Goal: Information Seeking & Learning: Learn about a topic

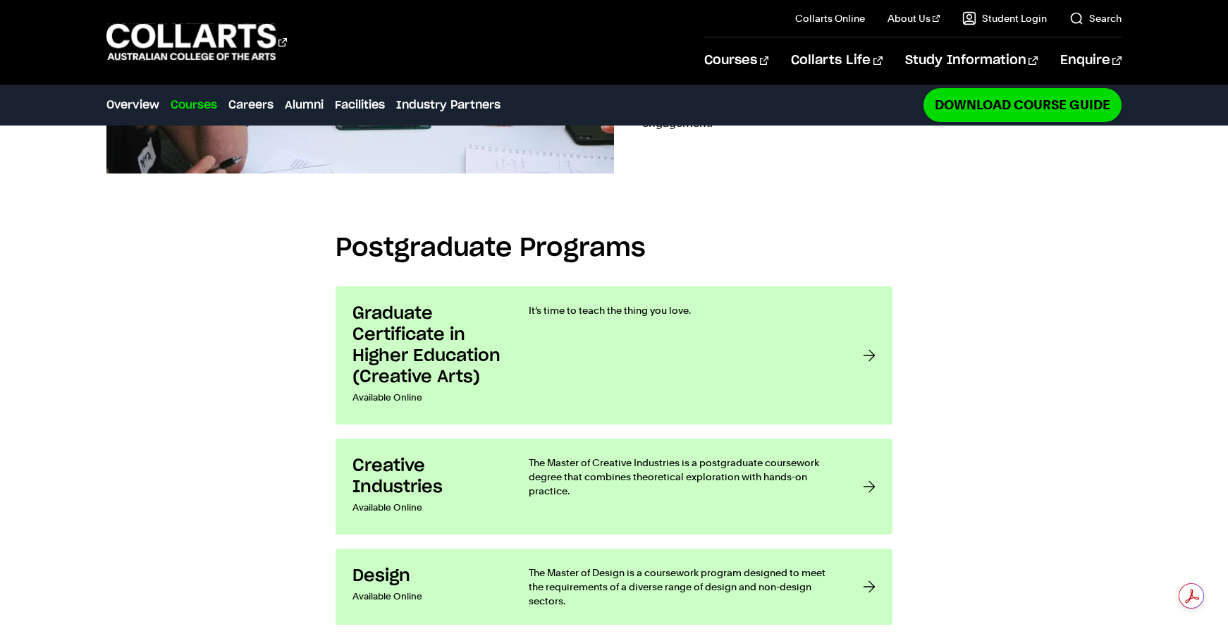
scroll to position [1098, 0]
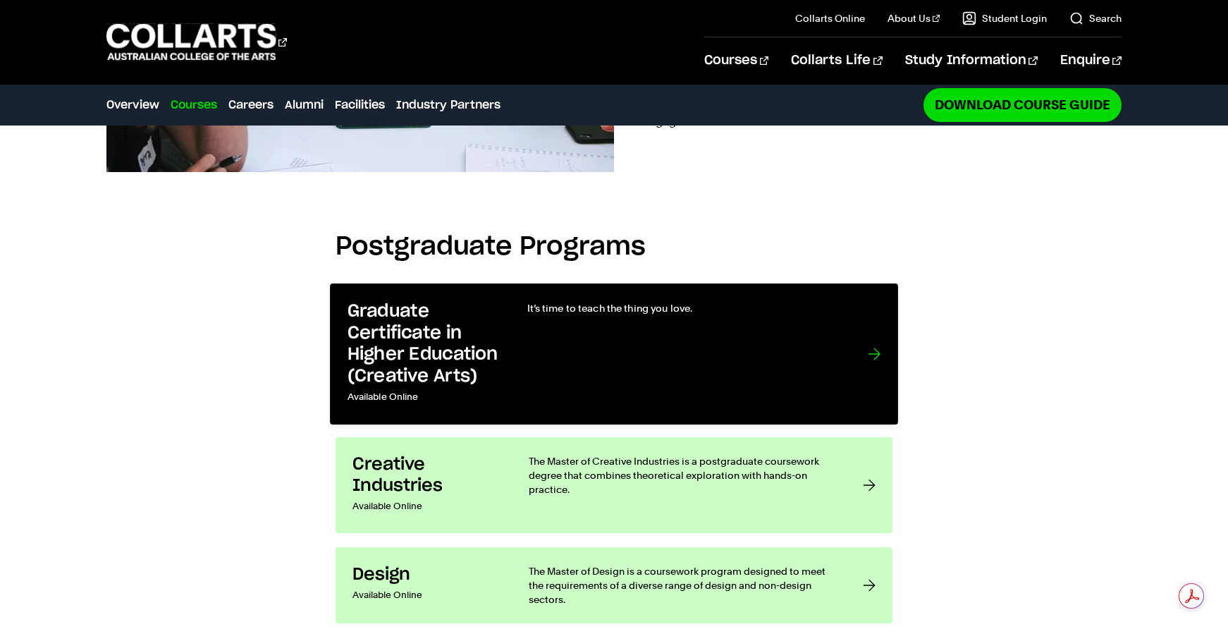
click at [577, 313] on div "It’s time to teach the thing you love." at bounding box center [683, 353] width 312 height 106
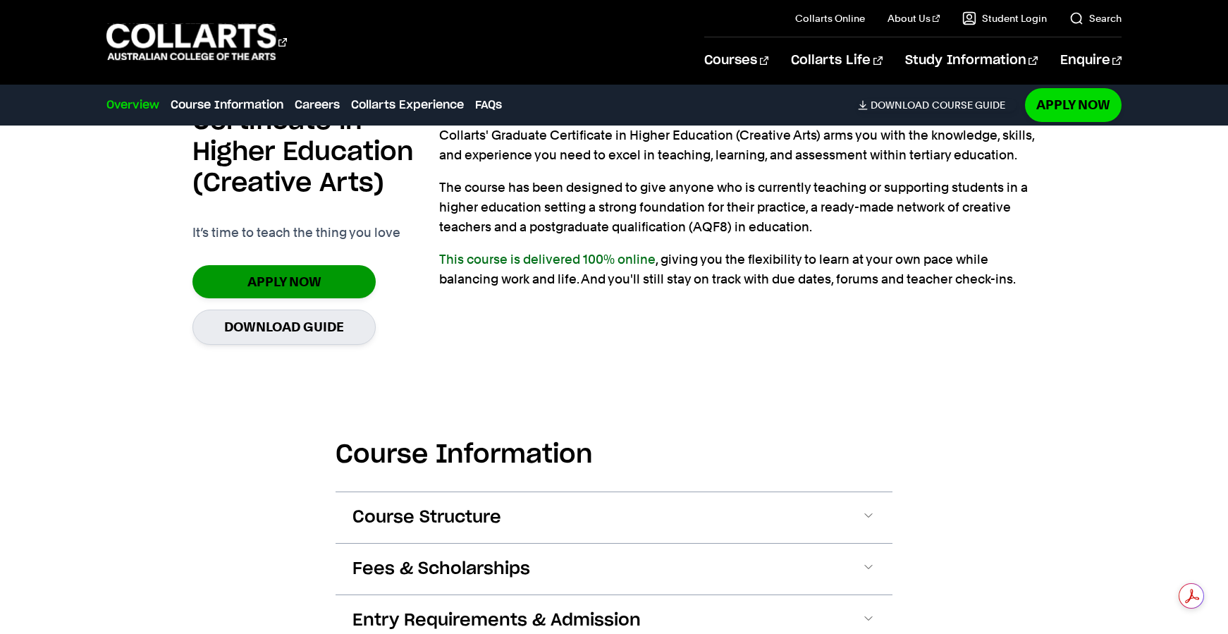
scroll to position [1136, 0]
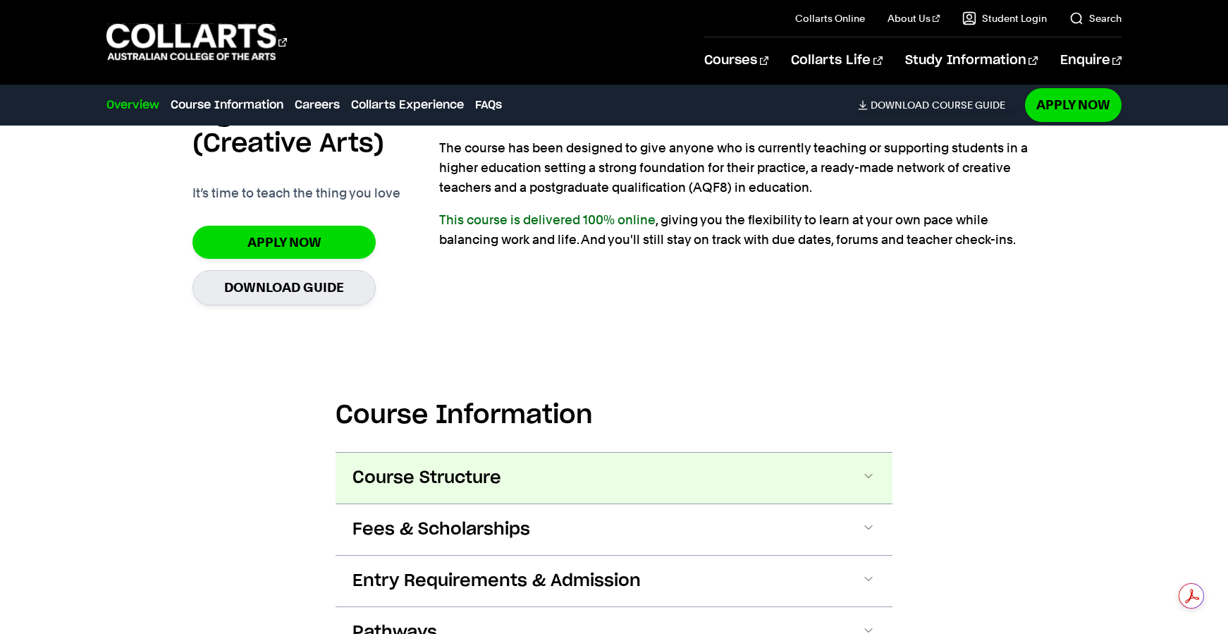
click at [372, 467] on span "Course Structure" at bounding box center [426, 478] width 149 height 23
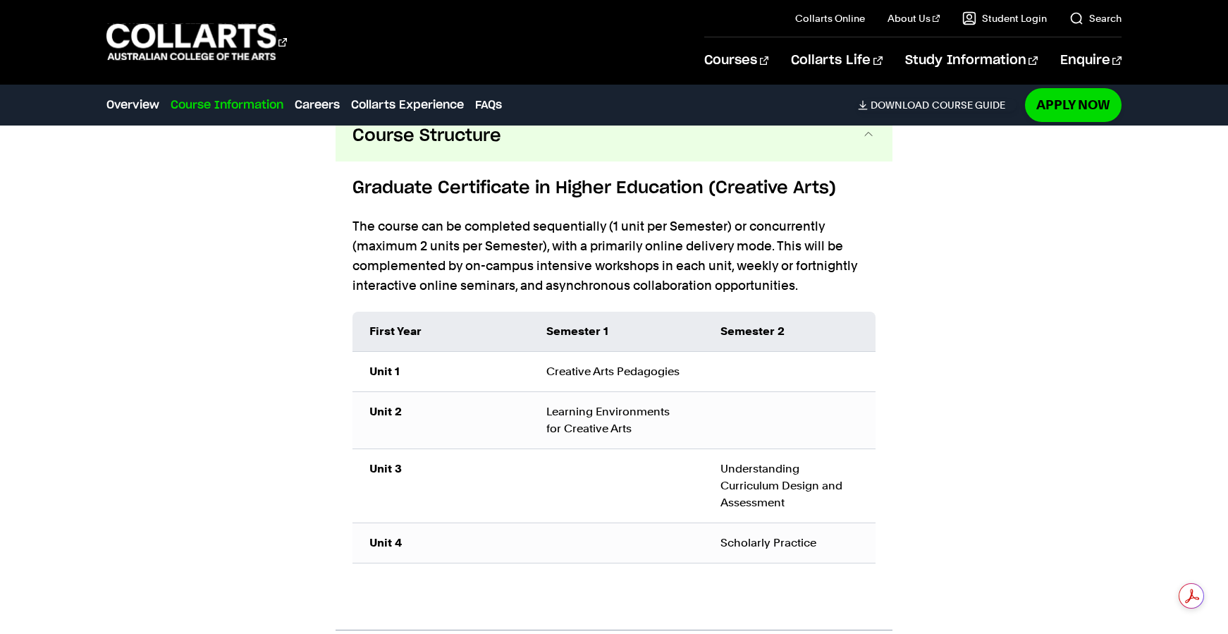
scroll to position [1488, 0]
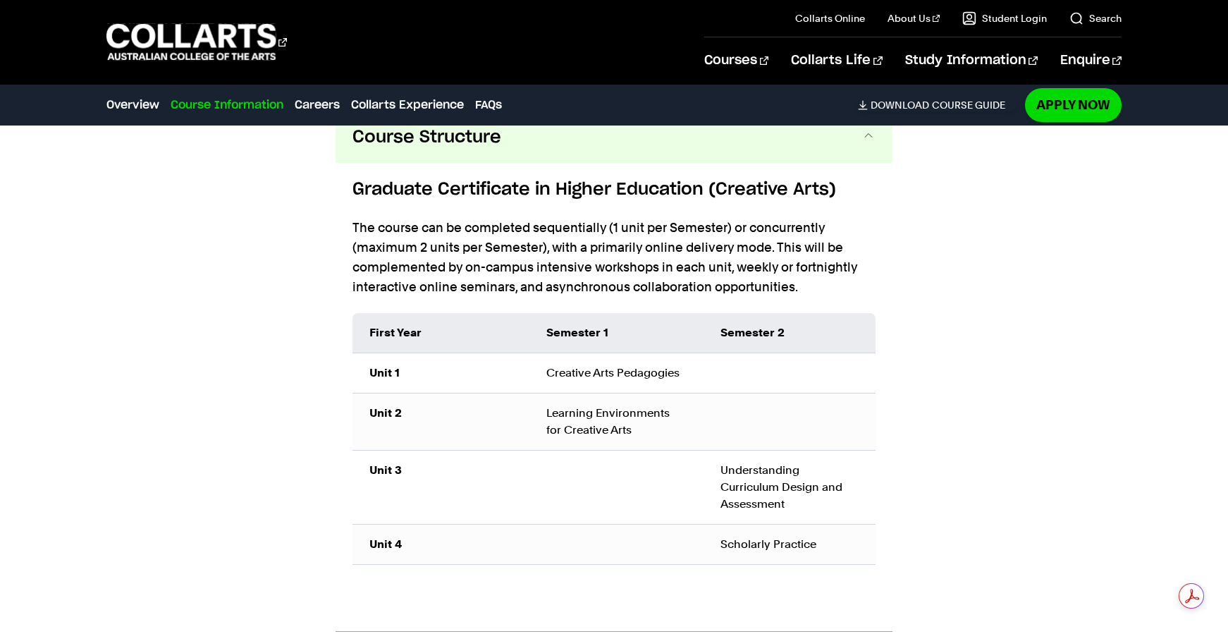
drag, startPoint x: 546, startPoint y: 369, endPoint x: 710, endPoint y: 373, distance: 164.3
click at [710, 373] on tr "Unit 1 Creative Arts Pedagogies" at bounding box center [613, 372] width 523 height 40
click at [715, 373] on td at bounding box center [790, 372] width 172 height 40
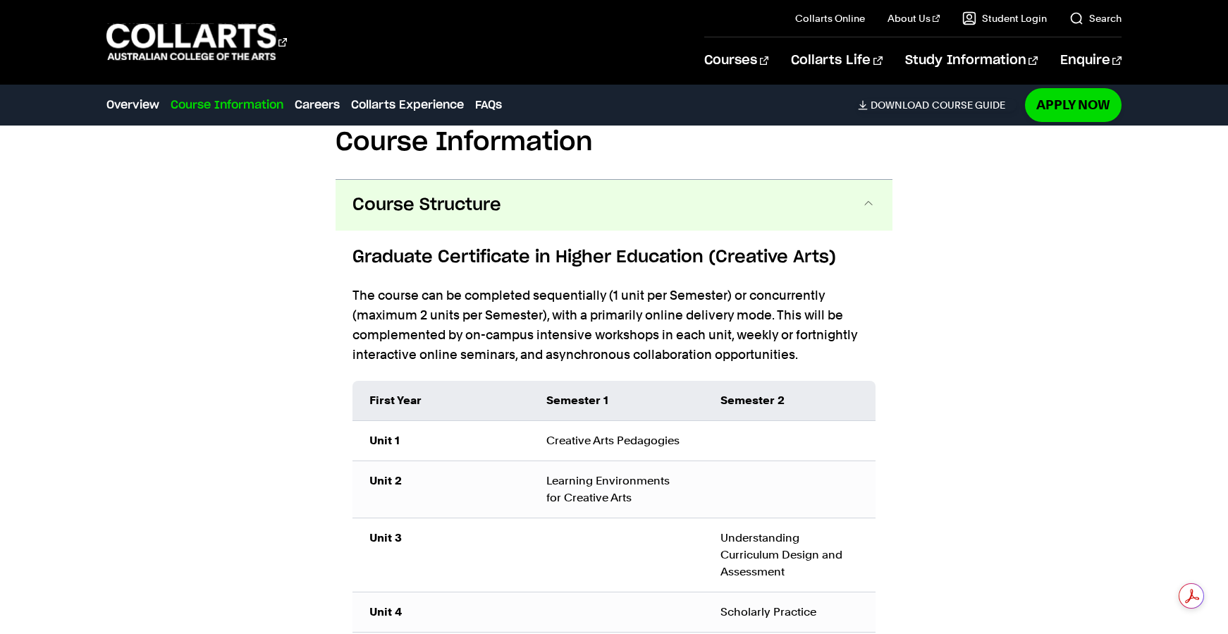
scroll to position [1338, 0]
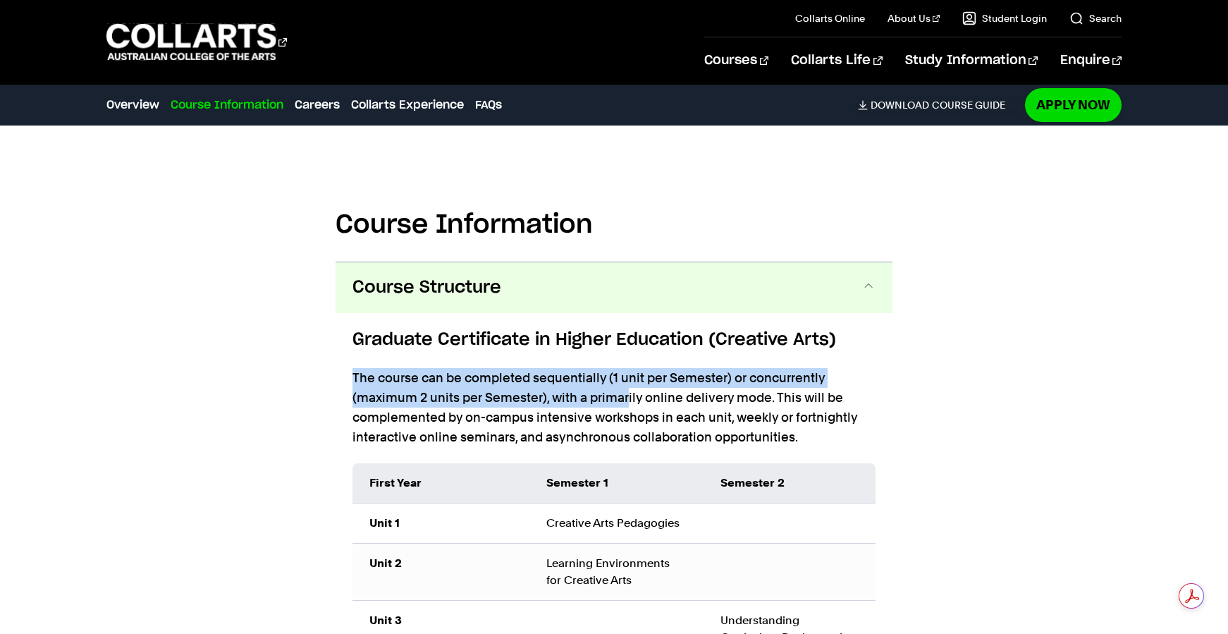
drag, startPoint x: 369, startPoint y: 373, endPoint x: 627, endPoint y: 391, distance: 258.6
click at [627, 391] on p "The course can be completed sequentially (1 unit per Semester) or concurrently …" at bounding box center [613, 407] width 523 height 79
click at [585, 371] on p "The course can be completed sequentially (1 unit per Semester) or concurrently …" at bounding box center [613, 407] width 523 height 79
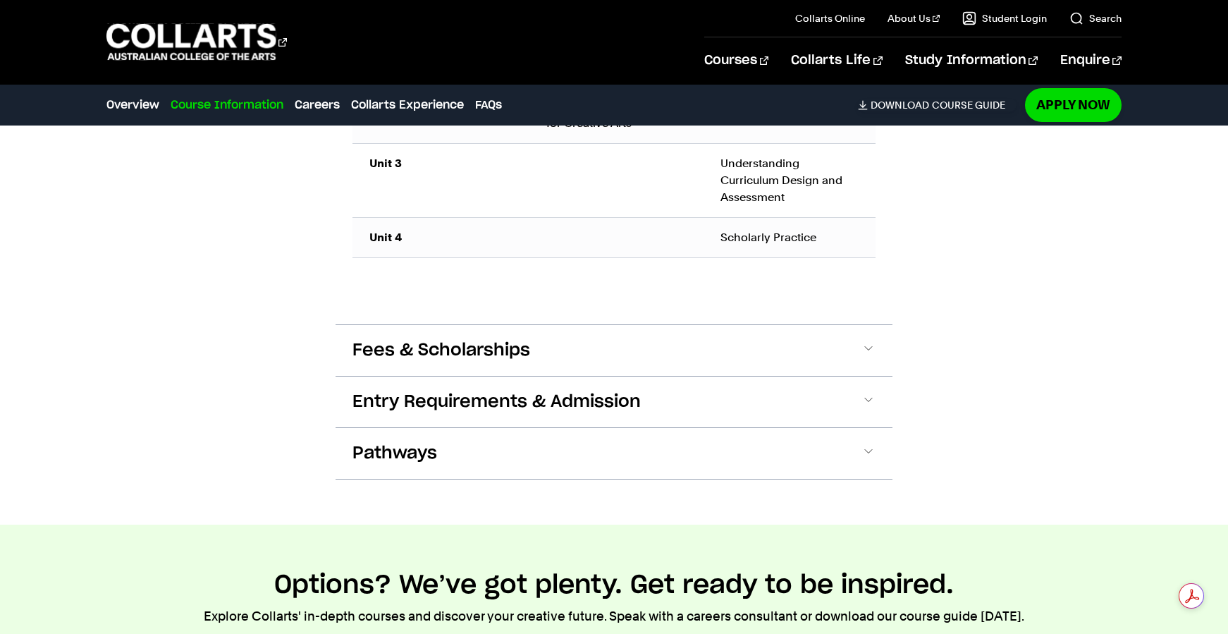
scroll to position [1831, 0]
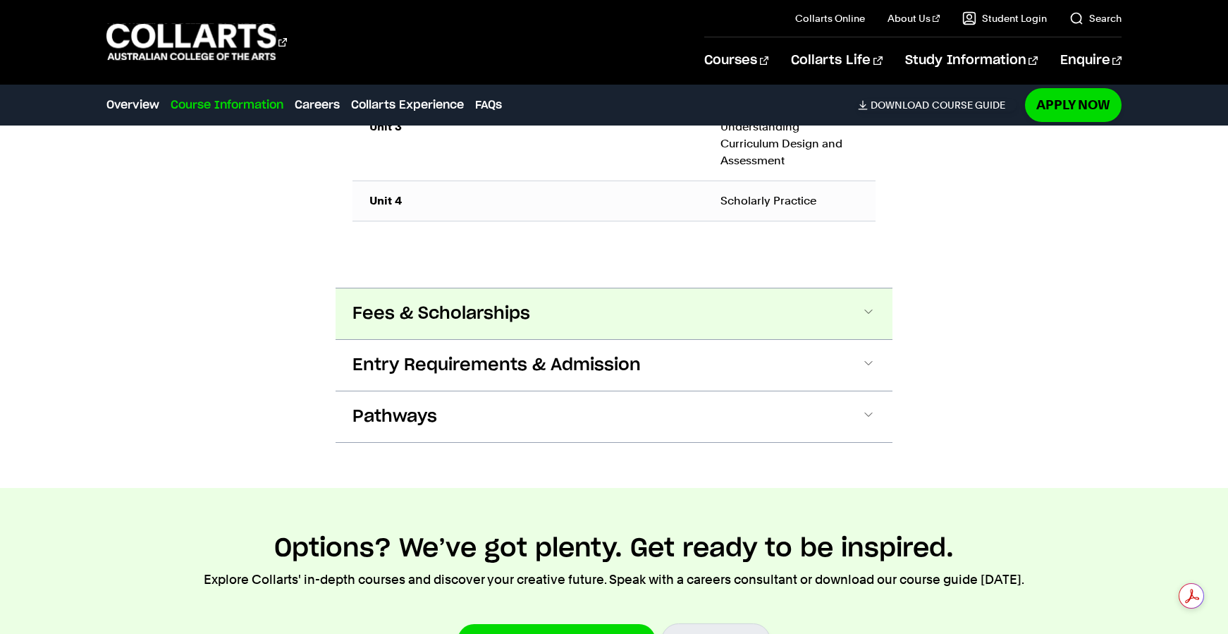
click at [513, 328] on button "Fees & Scholarships" at bounding box center [614, 313] width 557 height 51
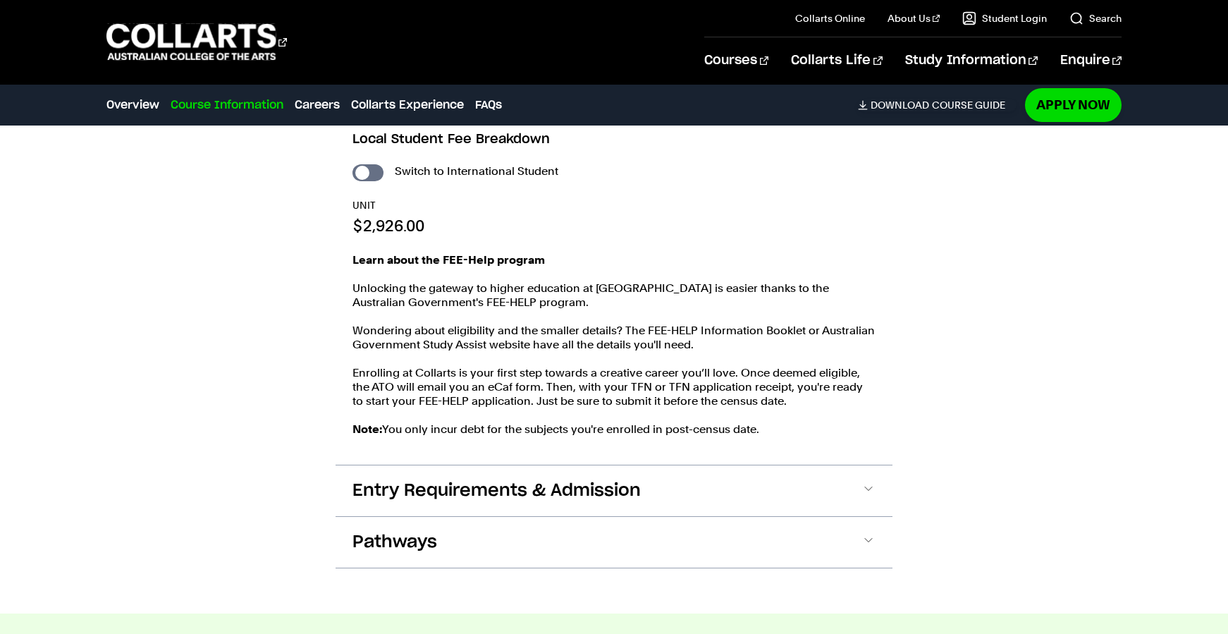
scroll to position [2108, 0]
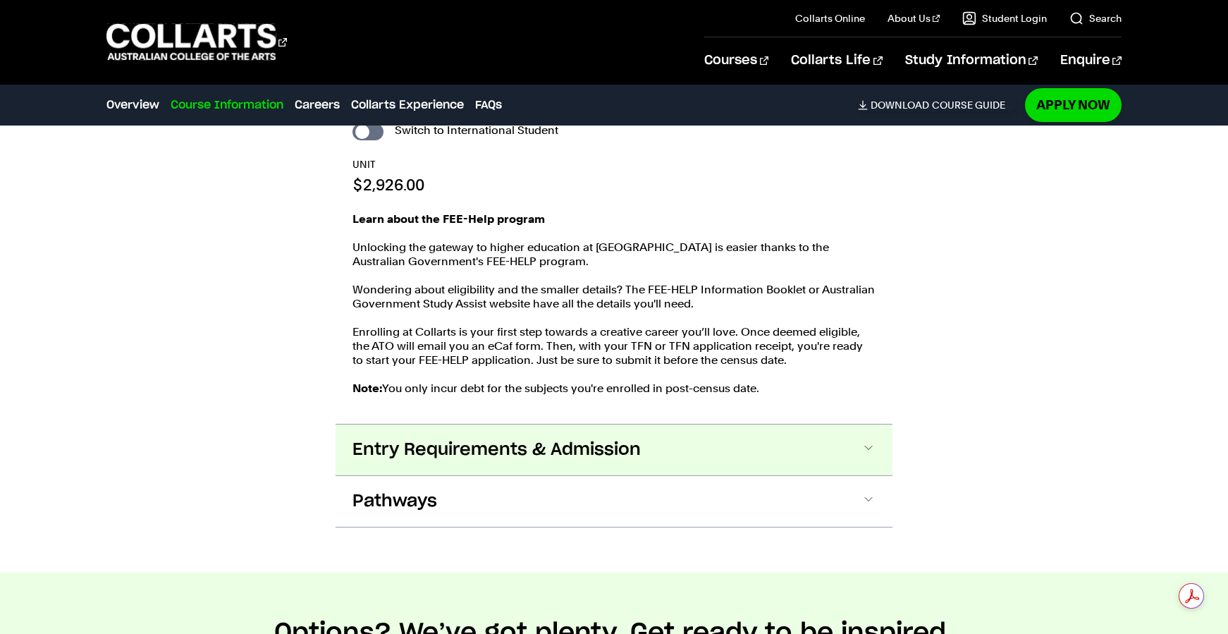
click at [567, 443] on span "Entry Requirements & Admission" at bounding box center [496, 449] width 288 height 23
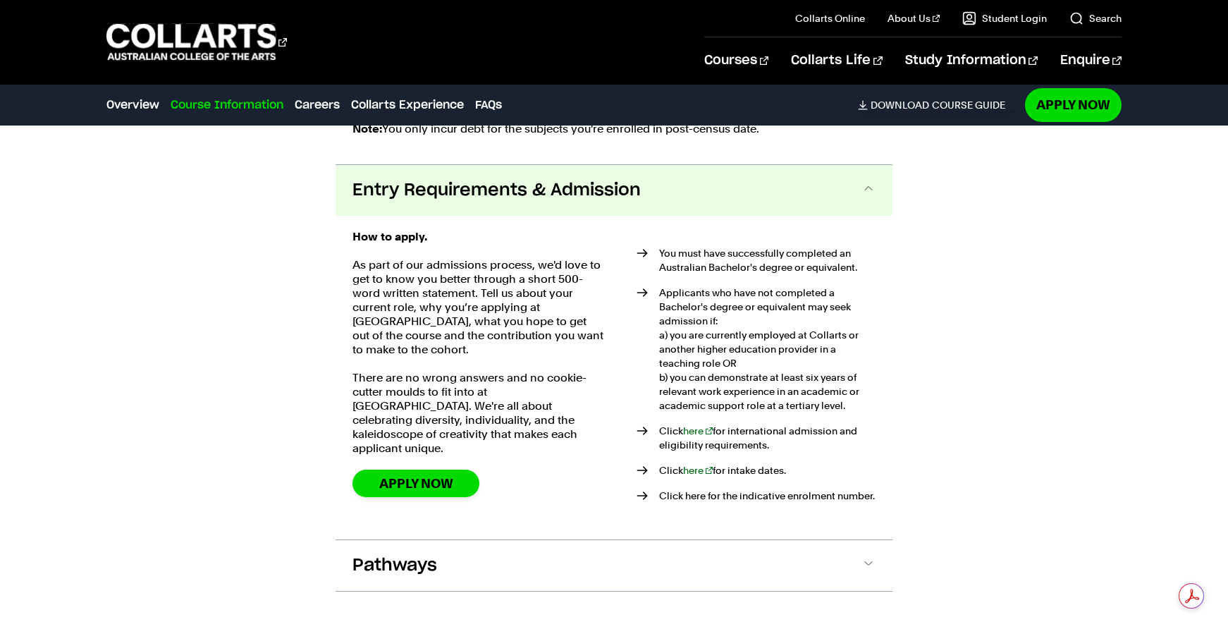
scroll to position [2366, 0]
drag, startPoint x: 854, startPoint y: 269, endPoint x: 646, endPoint y: 266, distance: 207.3
click at [646, 267] on li "You must have successfully completed an Australian Bachelor's degree or equival…" at bounding box center [756, 261] width 239 height 28
click at [692, 268] on li "You must have successfully completed an Australian Bachelor's degree or equival…" at bounding box center [756, 261] width 239 height 28
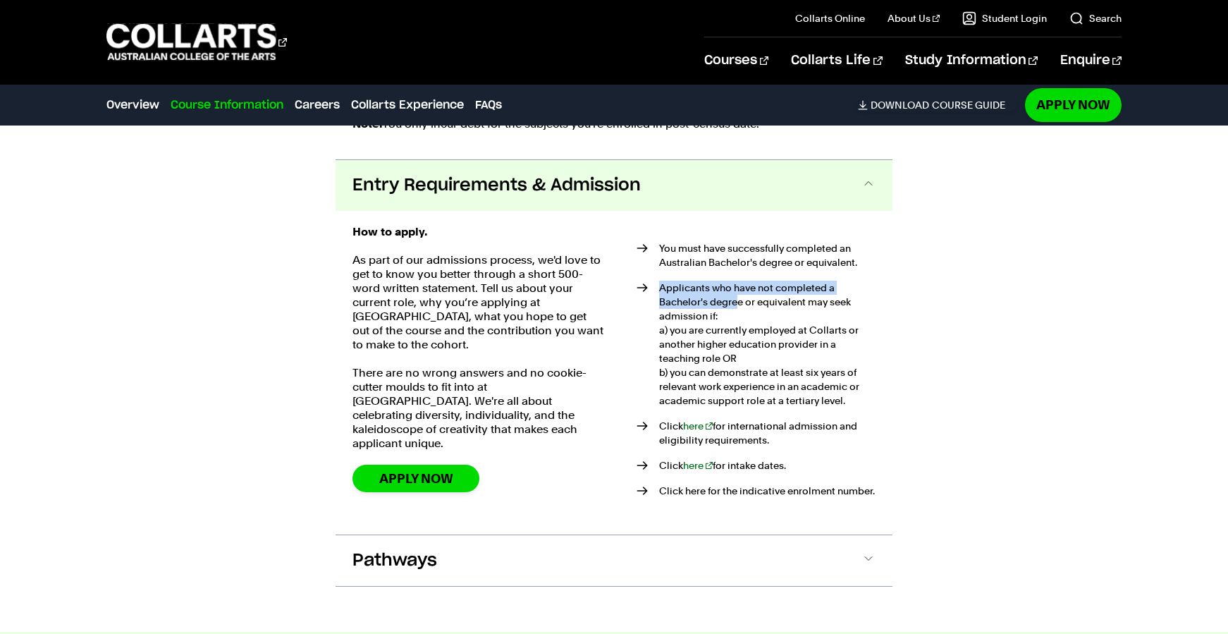
drag, startPoint x: 662, startPoint y: 292, endPoint x: 742, endPoint y: 296, distance: 79.8
click at [740, 295] on li "Applicants who have not completed a Bachelor's degree or equivalent may seek ad…" at bounding box center [756, 344] width 239 height 127
click at [742, 296] on li "Applicants who have not completed a Bachelor's degree or equivalent may seek ad…" at bounding box center [756, 344] width 239 height 127
click at [825, 395] on li "Applicants who have not completed a Bachelor's degree or equivalent may seek ad…" at bounding box center [756, 344] width 239 height 127
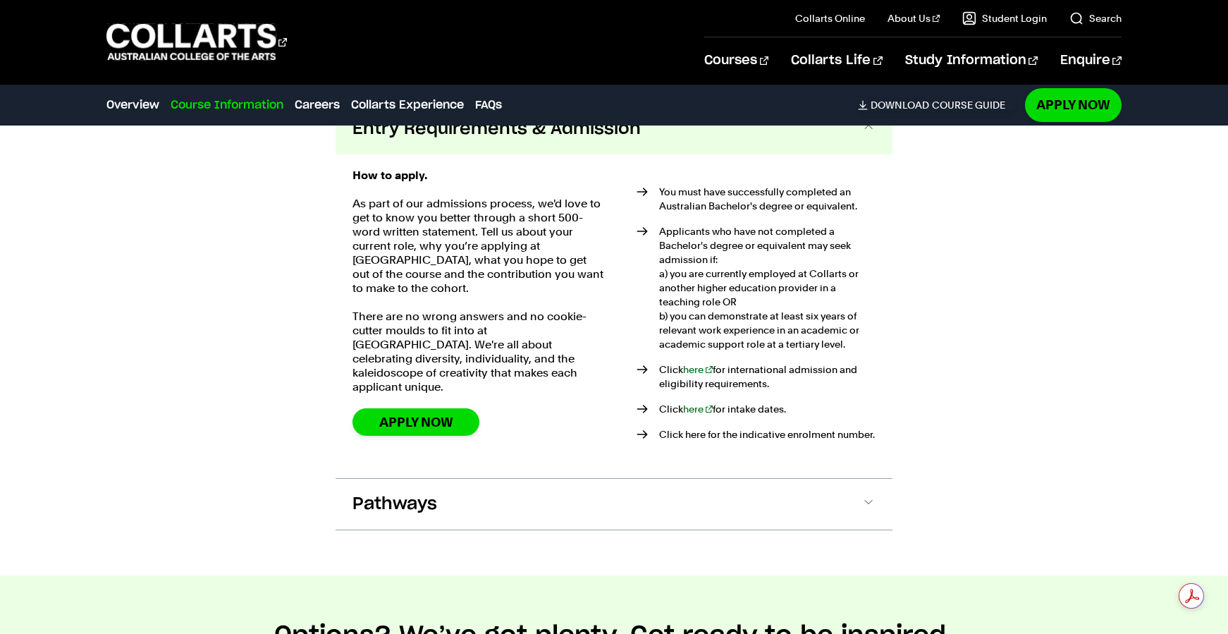
scroll to position [2431, 0]
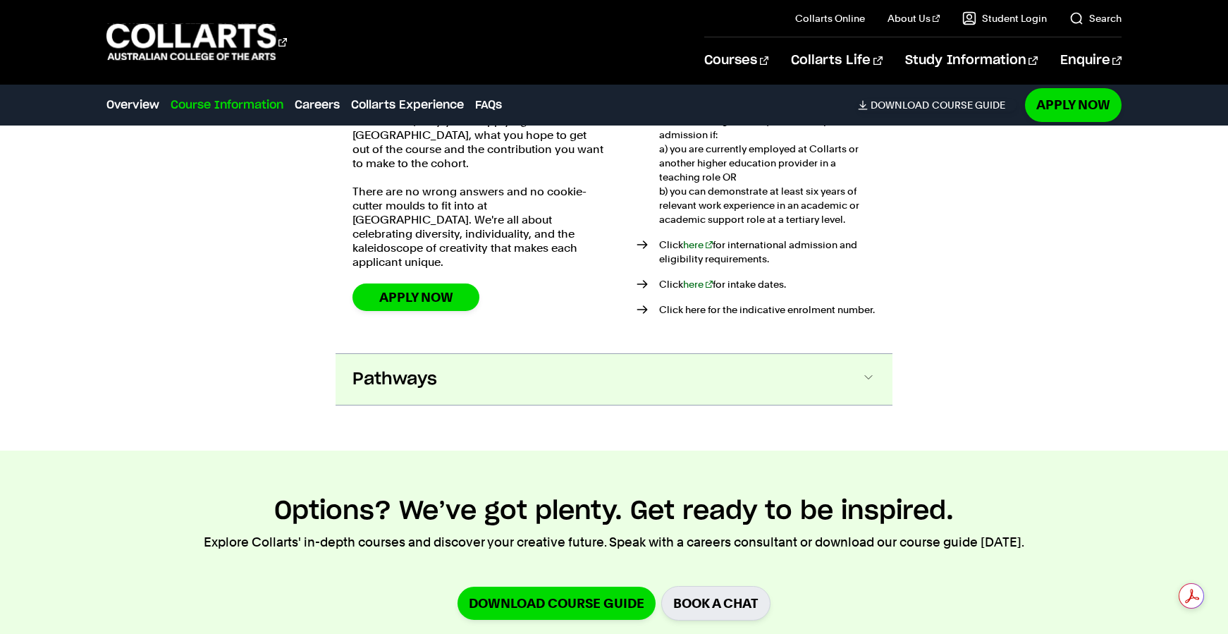
click at [800, 394] on button "Pathways" at bounding box center [614, 379] width 557 height 51
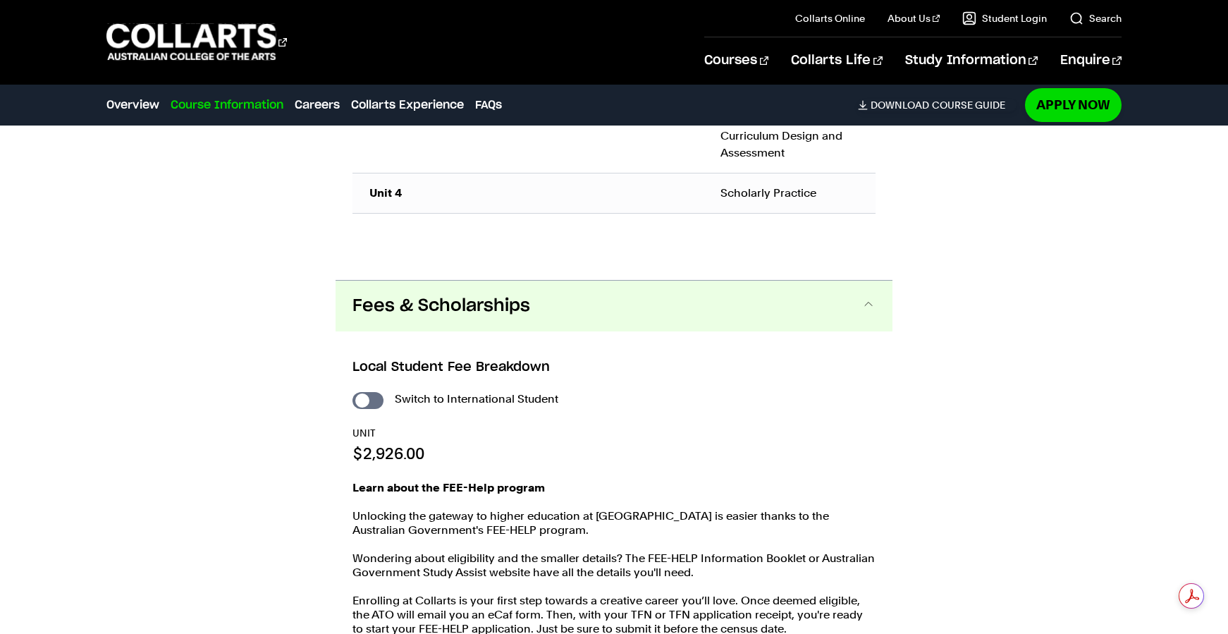
scroll to position [1810, 0]
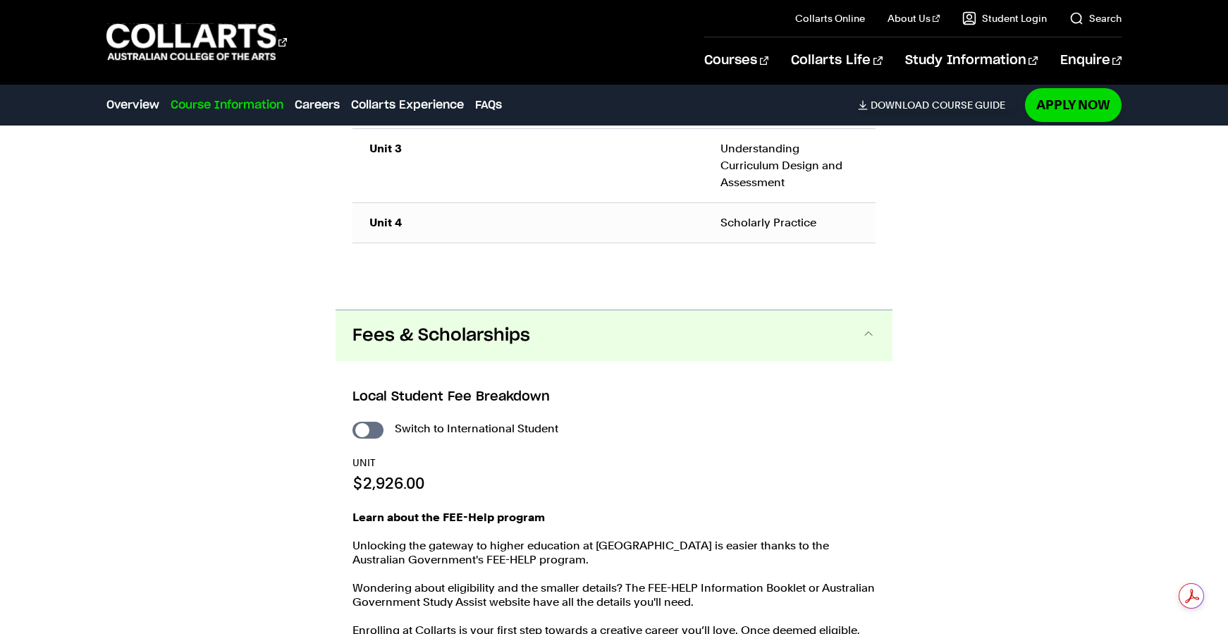
click at [612, 328] on button "Fees & Scholarships" at bounding box center [614, 335] width 557 height 51
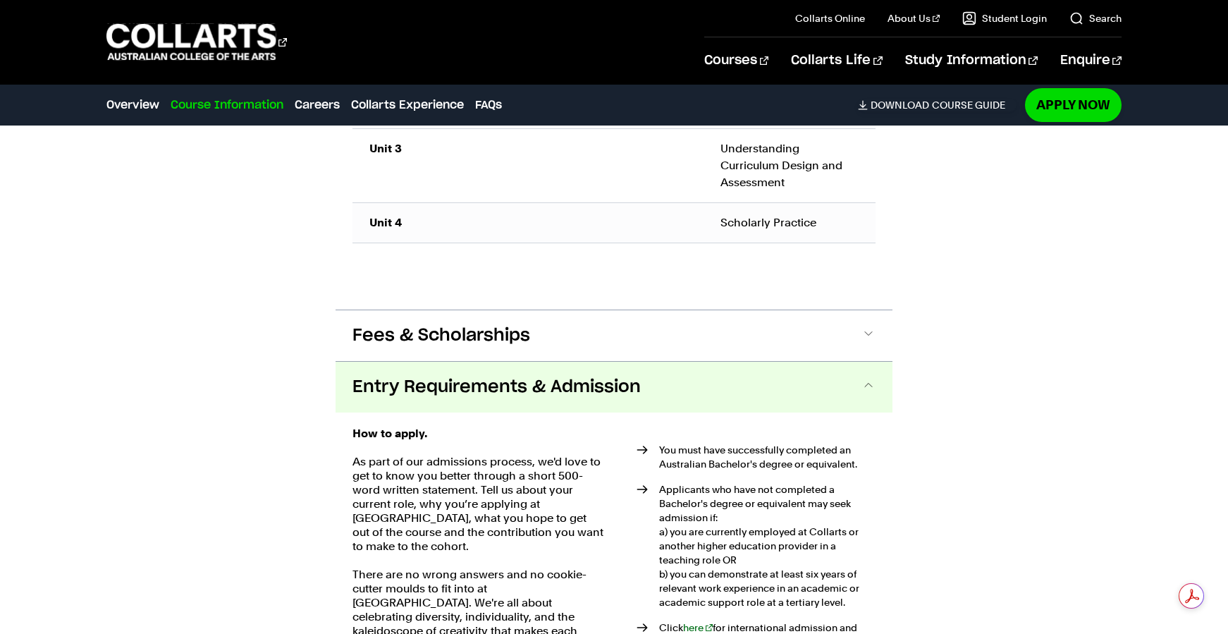
click at [617, 395] on span "Entry Requirements & Admission" at bounding box center [496, 387] width 288 height 23
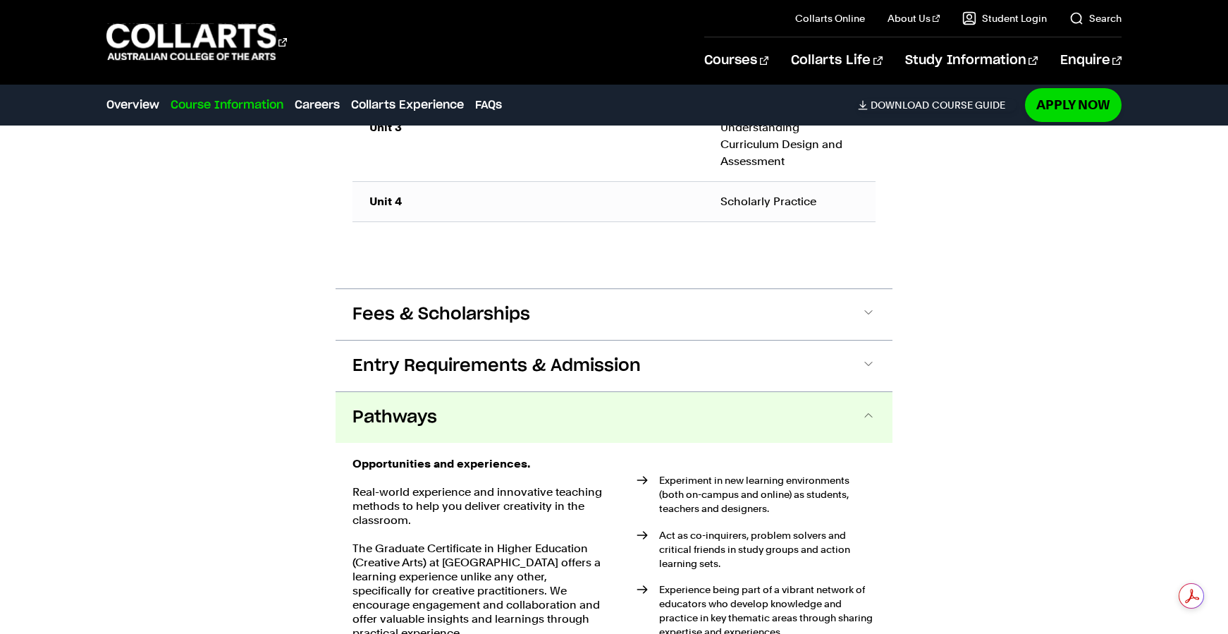
scroll to position [1861, 0]
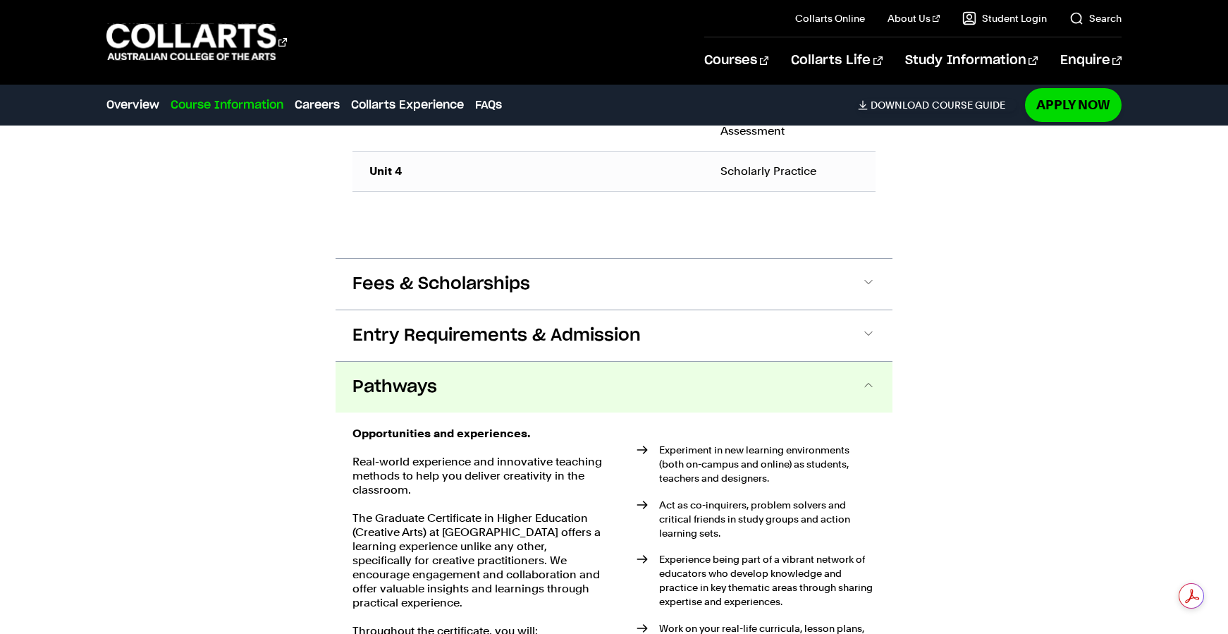
drag, startPoint x: 819, startPoint y: 393, endPoint x: 930, endPoint y: 443, distance: 122.1
click at [819, 393] on button "Pathways" at bounding box center [614, 387] width 557 height 51
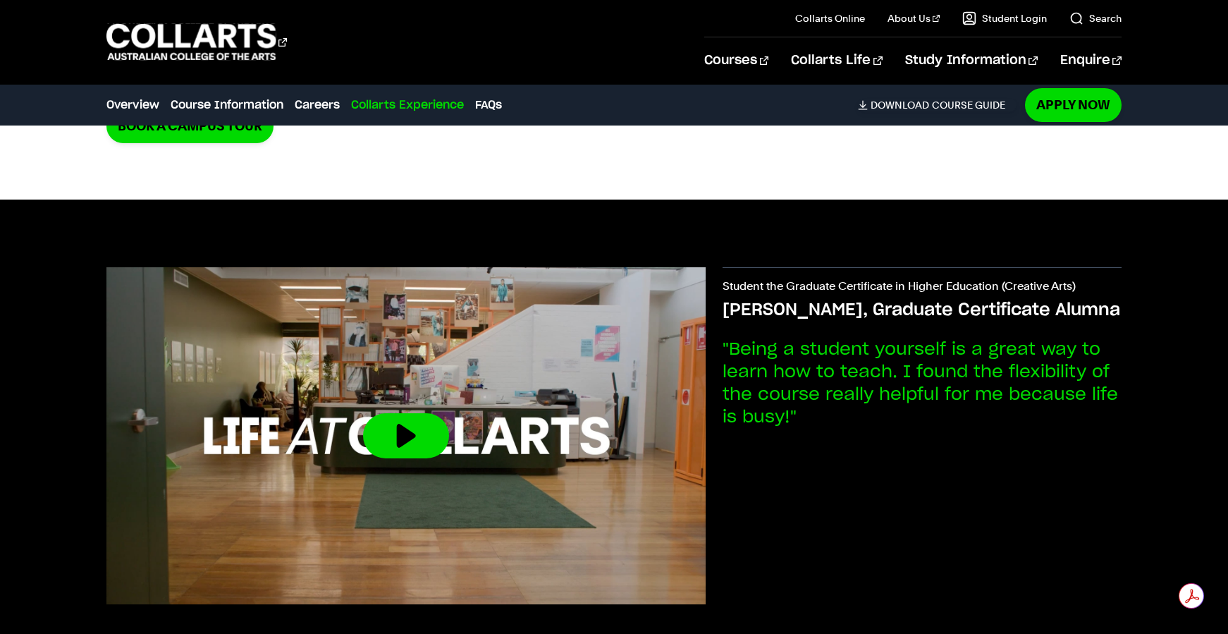
scroll to position [3747, 0]
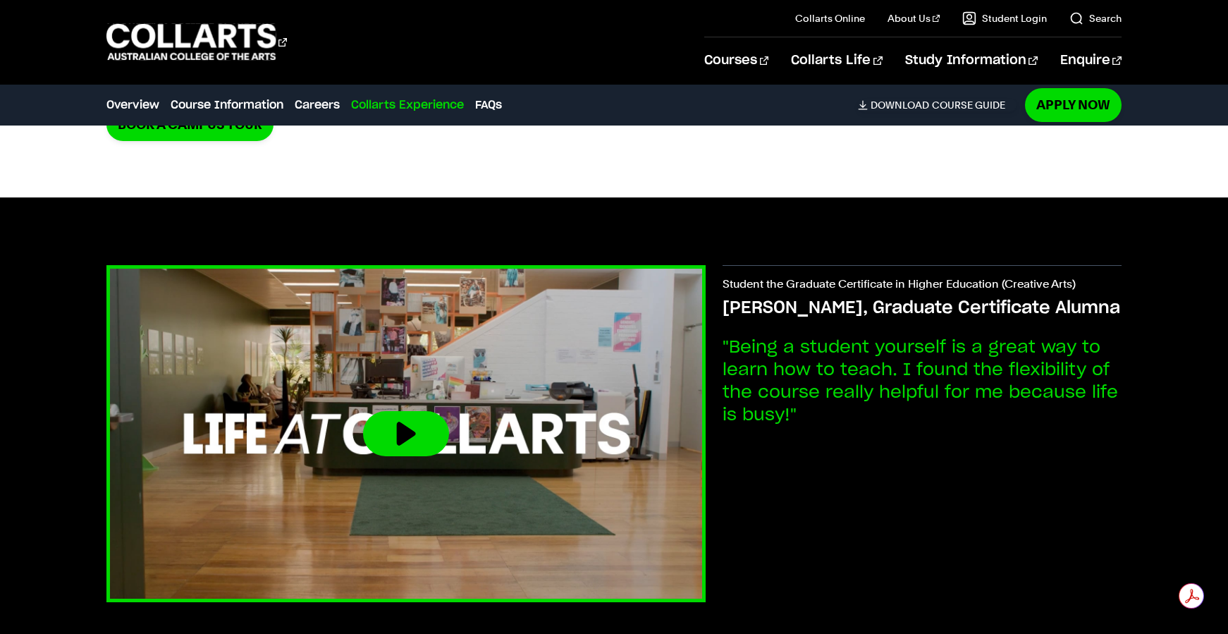
drag, startPoint x: 434, startPoint y: 428, endPoint x: 444, endPoint y: 428, distance: 9.9
click at [434, 428] on button at bounding box center [406, 433] width 86 height 45
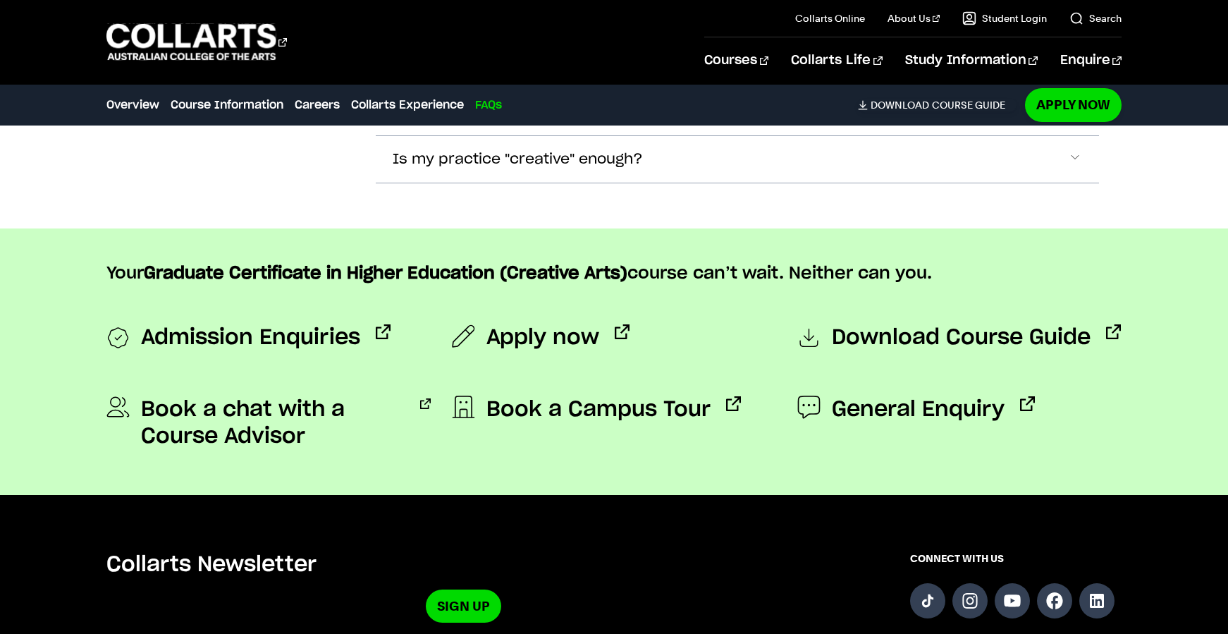
scroll to position [4666, 0]
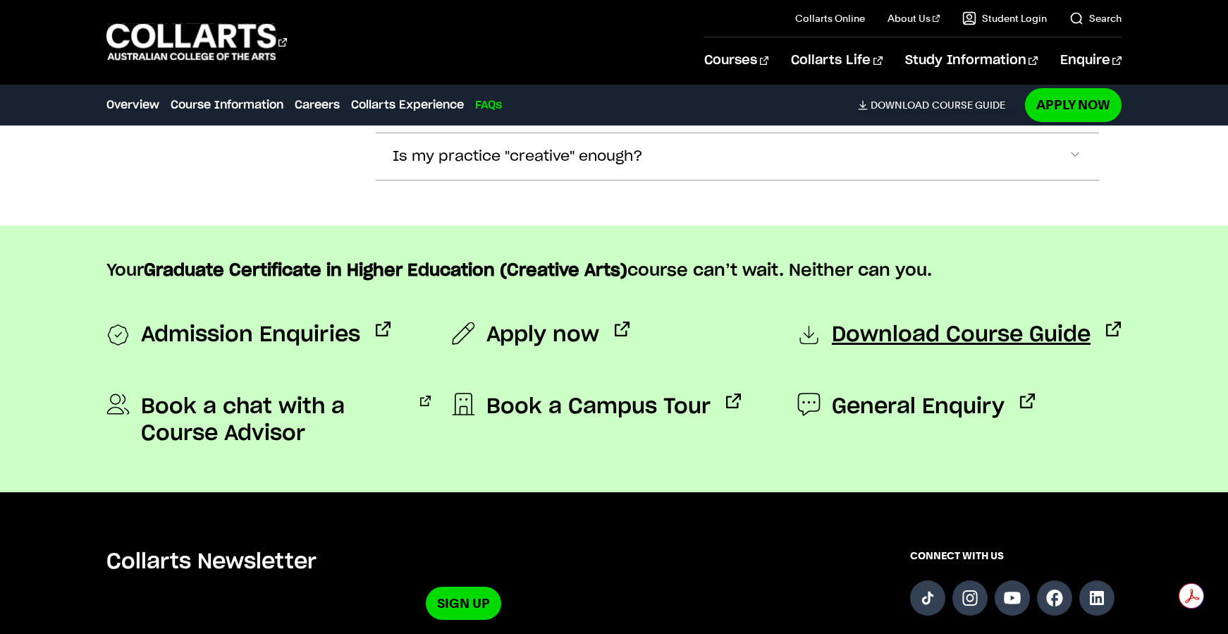
click at [908, 338] on span "Download Course Guide" at bounding box center [961, 335] width 259 height 28
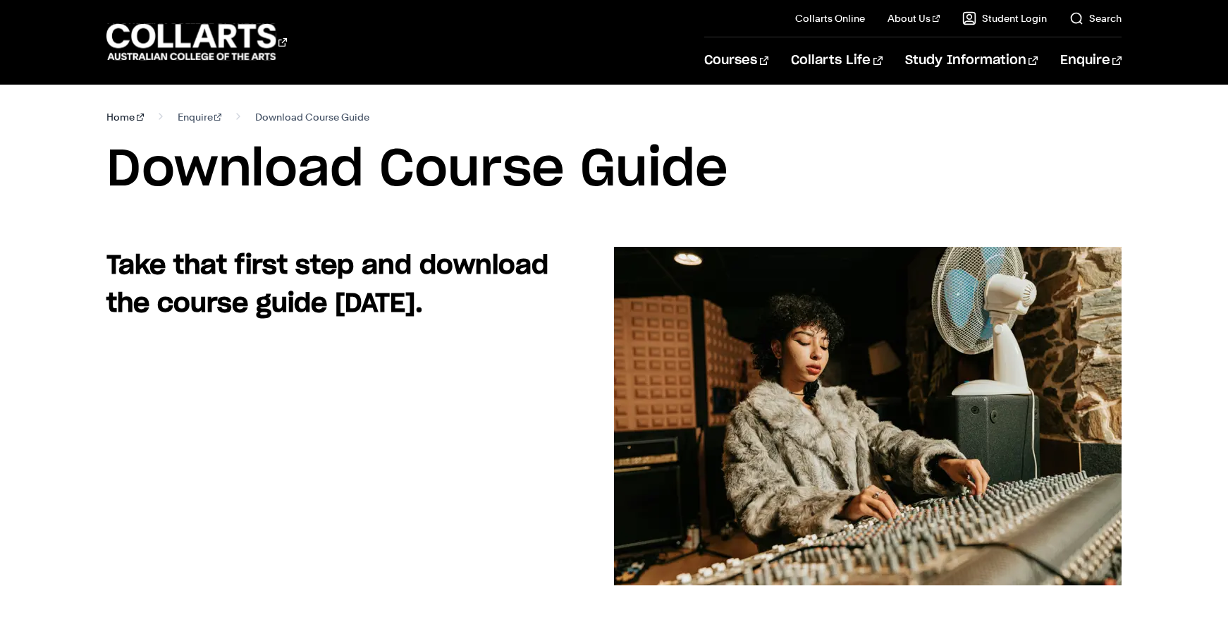
click at [116, 115] on link "Home" at bounding box center [124, 117] width 37 height 20
